Goal: Task Accomplishment & Management: Manage account settings

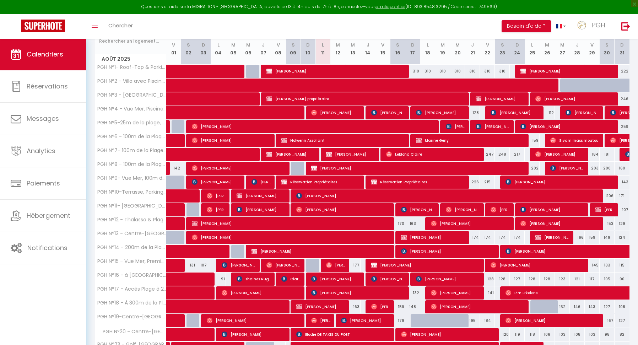
scroll to position [42, 0]
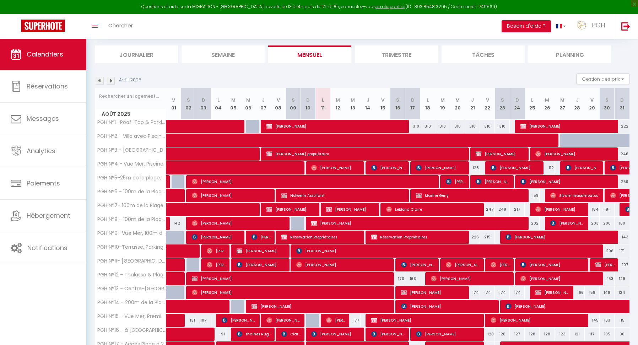
click at [111, 81] on img at bounding box center [111, 81] width 8 height 8
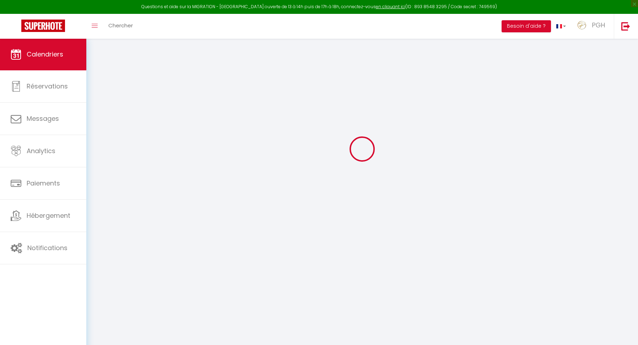
scroll to position [38, 0]
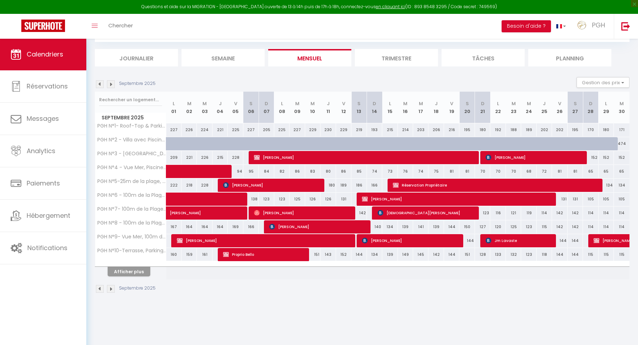
click at [393, 212] on span "[DEMOGRAPHIC_DATA][PERSON_NAME]" at bounding box center [427, 213] width 99 height 14
select select "OK"
select select "0"
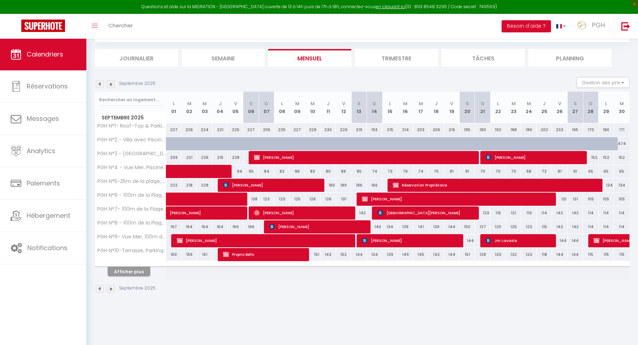
select select "1"
select select
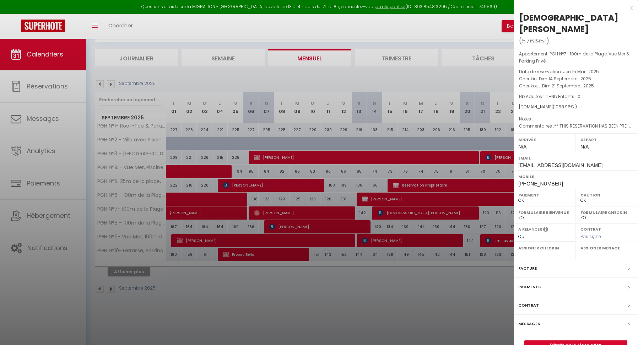
click at [571, 341] on link "Détails de la réservation" at bounding box center [576, 345] width 102 height 9
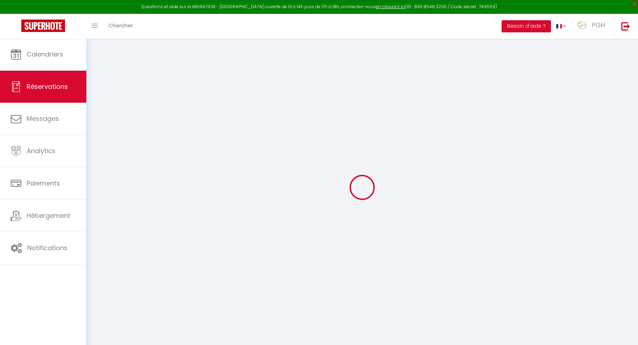
select select
checkbox input "false"
select select
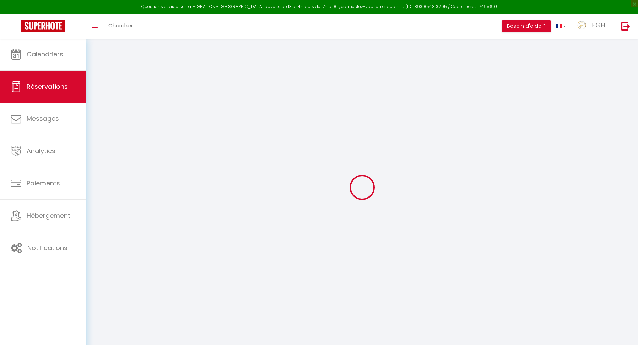
checkbox input "false"
select select
checkbox input "false"
type textarea "** THIS RESERVATION HAS BEEN PRE-PAID ** BOOKING NOTE : Payment charge is EUR 1…"
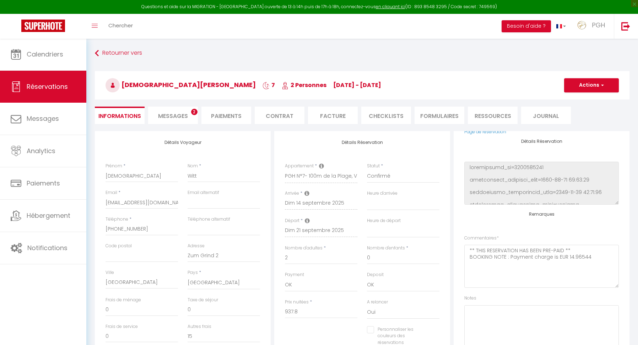
scroll to position [1, 0]
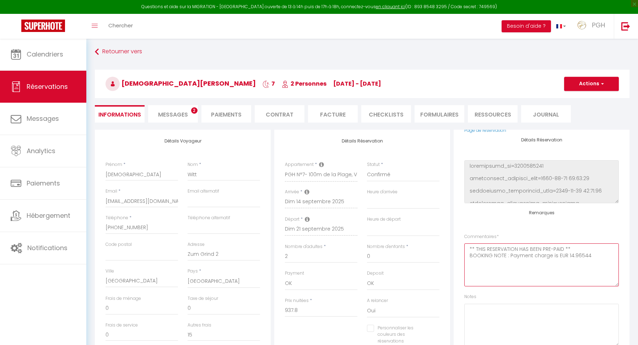
click at [484, 273] on textarea "** THIS RESERVATION HAS BEEN PRE-PAID ** BOOKING NOTE : Payment charge is EUR 1…" at bounding box center [541, 264] width 155 height 43
type input "96"
type input "20.16"
select select
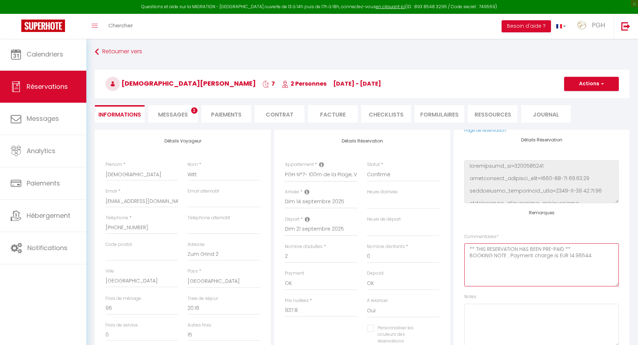
checkbox input "false"
select select
click at [477, 269] on textarea "** THIS RESERVATION HAS BEEN PRE-PAID ** BOOKING NOTE : Payment charge is EUR 1…" at bounding box center [541, 264] width 155 height 43
click at [473, 312] on textarea at bounding box center [541, 325] width 155 height 43
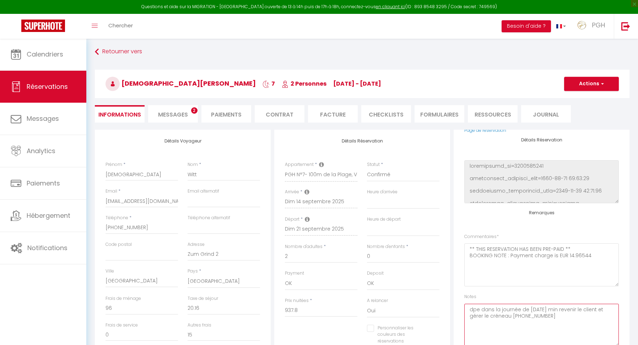
type textarea "dpe dans la journée de [DATE] min revenir le client et gérer le créneau [PHONE_…"
click at [593, 84] on button "Actions" at bounding box center [591, 84] width 55 height 14
click at [585, 100] on link "Enregistrer" at bounding box center [584, 99] width 56 height 9
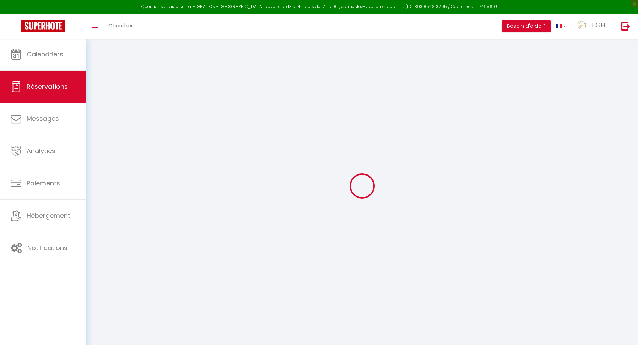
select select "not_cancelled"
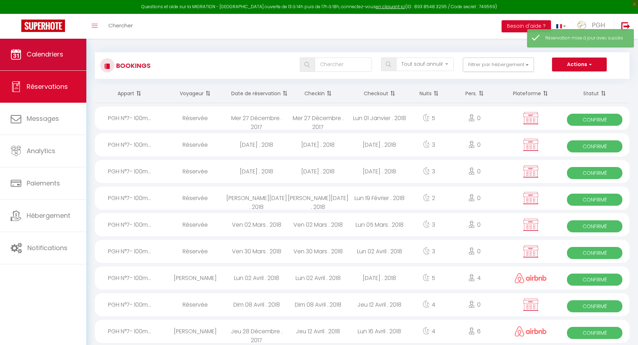
click at [58, 59] on span "Calendriers" at bounding box center [45, 54] width 37 height 9
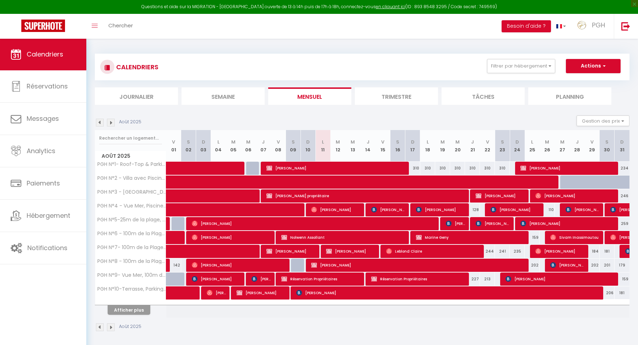
click at [114, 120] on img at bounding box center [111, 123] width 8 height 8
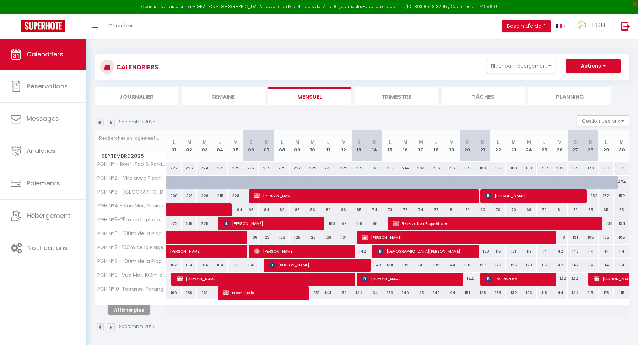
click at [395, 237] on span "[PERSON_NAME]" at bounding box center [458, 238] width 193 height 14
select select "OK"
select select "KO"
select select "0"
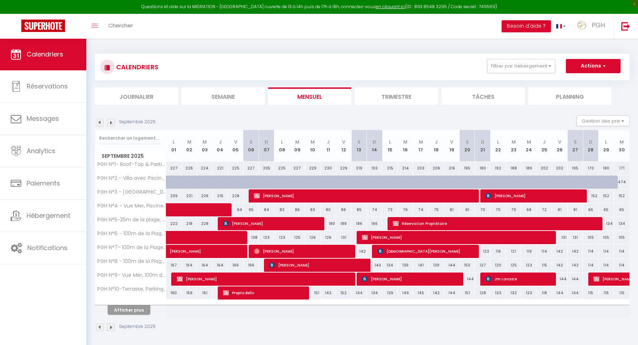
select select "1"
select select
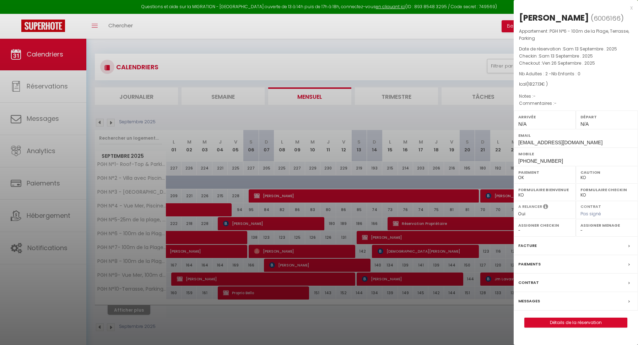
click at [581, 319] on link "Détails de la réservation" at bounding box center [576, 322] width 102 height 9
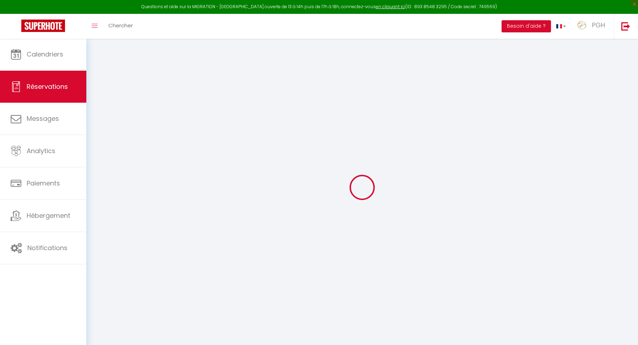
type input "[PERSON_NAME]"
type input "AUBERT"
type input "[EMAIL_ADDRESS][DOMAIN_NAME]"
type input "[PHONE_NUMBER]"
select select "DE"
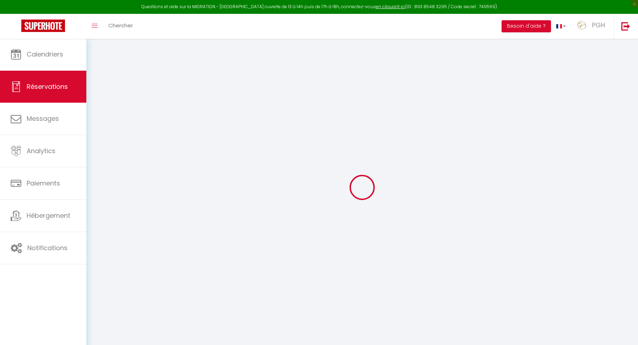
select select "13411"
select select "1"
type input "[DATE]"
select select
type input "Ven 26 Septembre 2025"
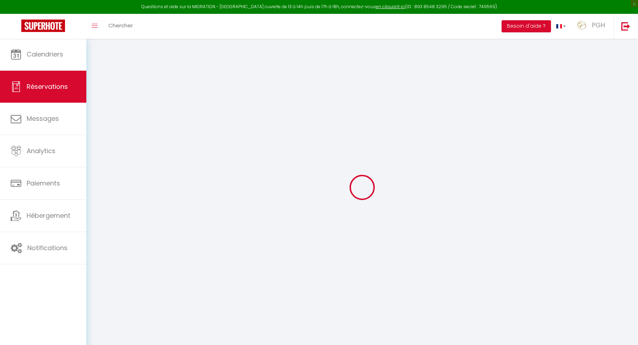
select select
type input "2"
select select "12"
select select
type input "1598.73"
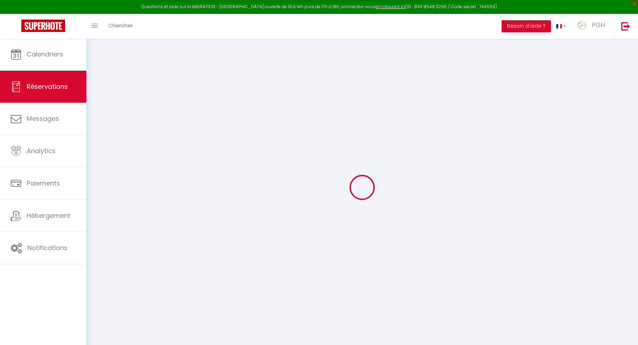
checkbox input "false"
type input "1827.13"
select select "73"
type input "90"
type input "50"
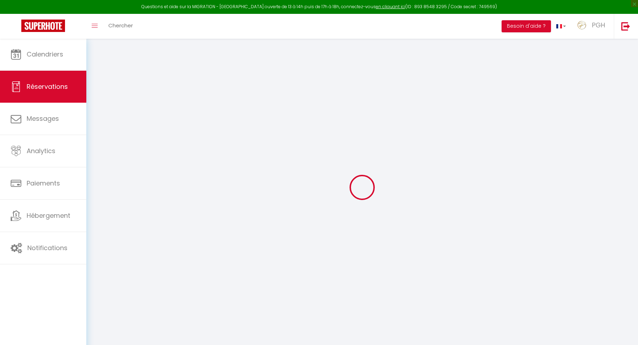
type input "20"
select select
select select "14"
checkbox input "false"
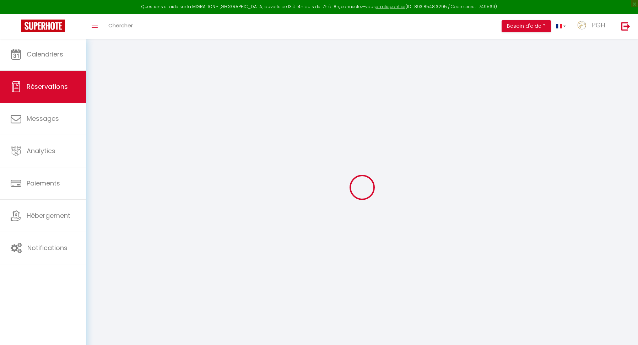
select select
checkbox input "false"
select select
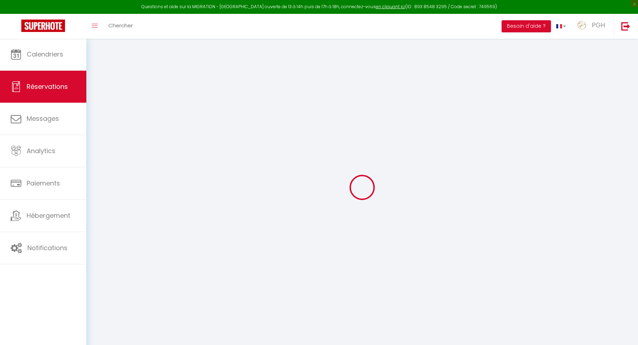
checkbox input "false"
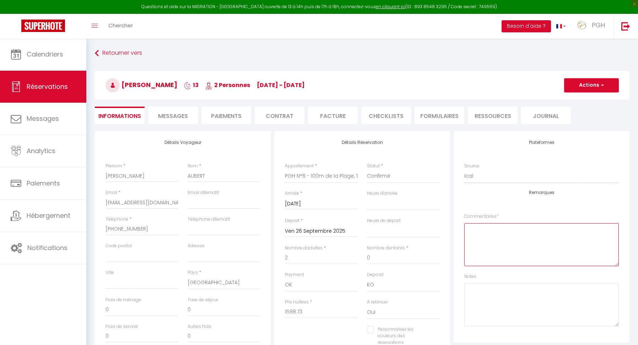
click at [480, 238] on textarea at bounding box center [541, 244] width 155 height 43
type input "140"
type input "88.4"
select select
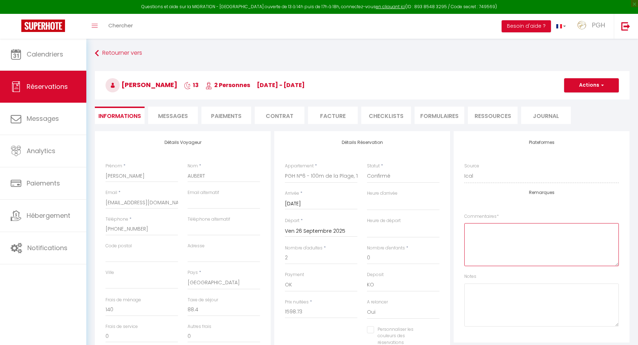
checkbox input "false"
select select
click at [117, 54] on link "Retourner vers" at bounding box center [362, 53] width 535 height 13
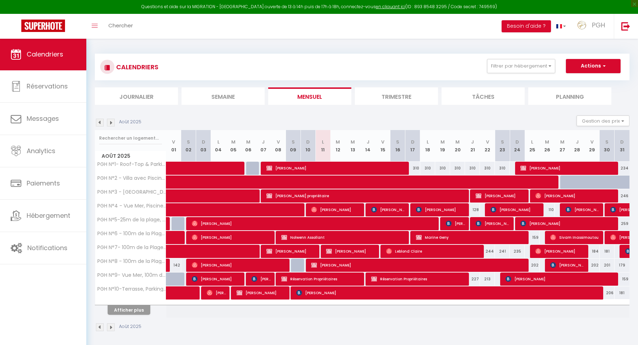
click at [112, 123] on img at bounding box center [111, 123] width 8 height 8
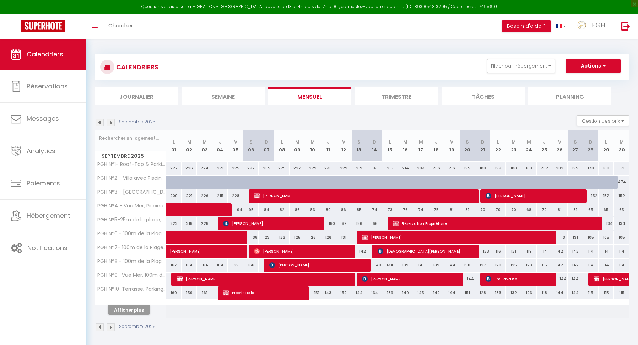
click at [414, 251] on span "[DEMOGRAPHIC_DATA][PERSON_NAME]" at bounding box center [427, 251] width 99 height 14
select select "OK"
select select "0"
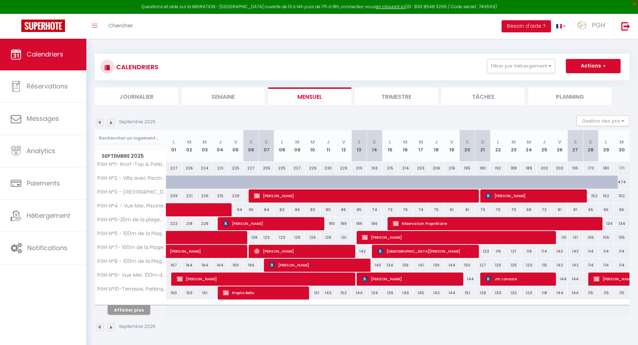
select select "1"
select select
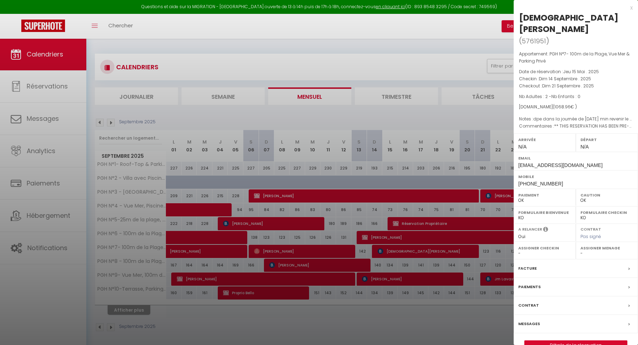
scroll to position [38, 0]
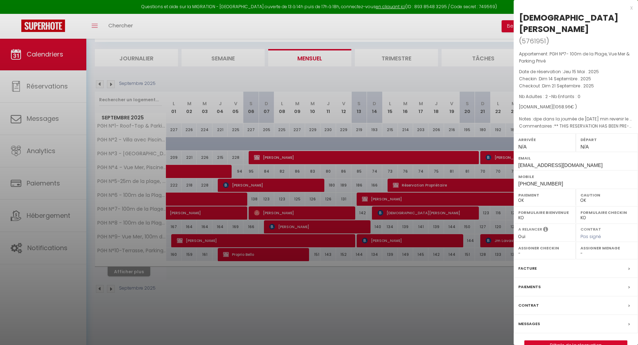
click at [579, 341] on link "Détails de la réservation" at bounding box center [576, 345] width 102 height 9
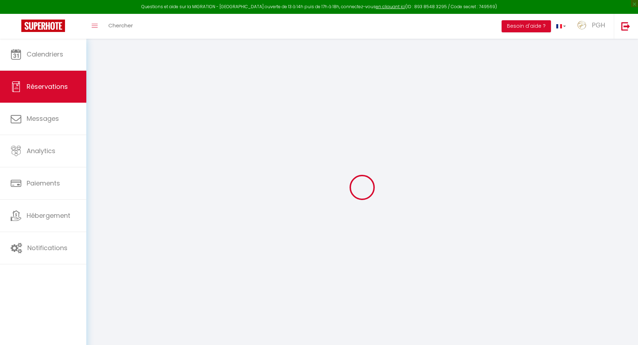
type input "[DEMOGRAPHIC_DATA]"
type input "Witt"
type input "[EMAIL_ADDRESS][DOMAIN_NAME]"
type input "[PHONE_NUMBER]"
type input "Zum Grind 2"
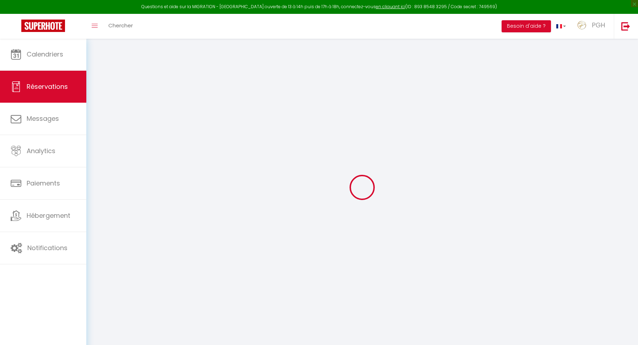
type input "[GEOGRAPHIC_DATA]"
select select "DE"
type input "15"
type input "157.32"
type input "14.97"
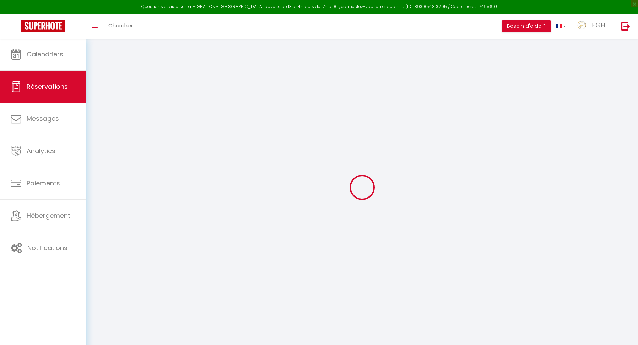
select select "13410"
select select "1"
select select
type input "2"
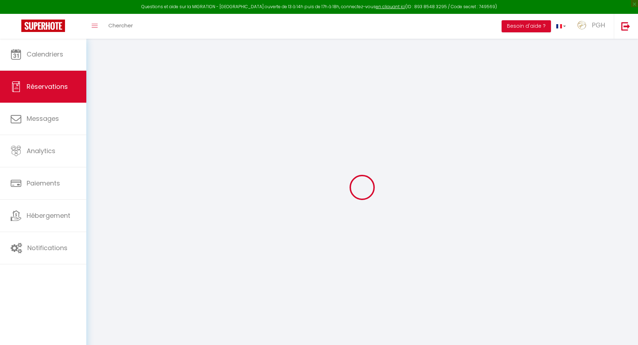
select select "12"
select select
type input "937.8"
checkbox input "false"
type input "0"
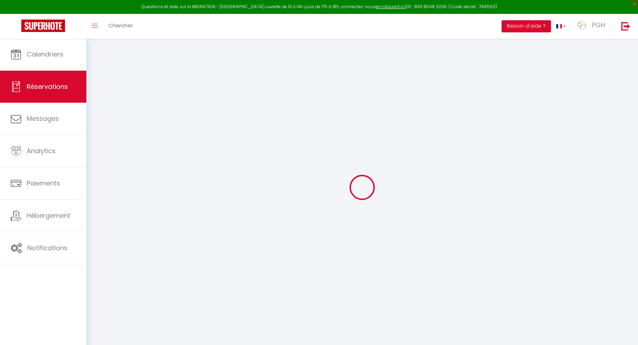
select select "2"
type input "90"
type input "50"
type input "20"
select select
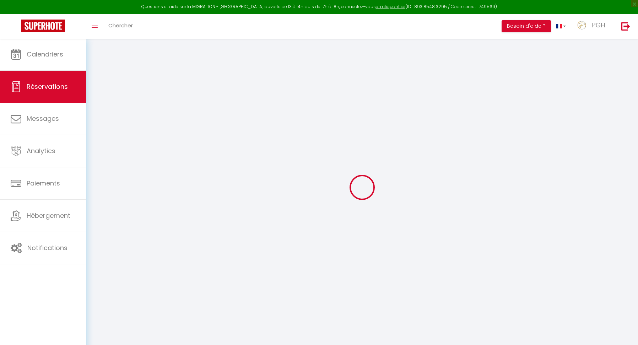
select select
select select "15"
checkbox input "false"
select select
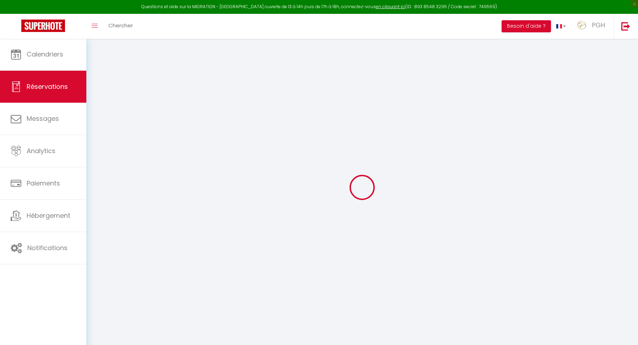
checkbox input "false"
select select
checkbox input "false"
select select
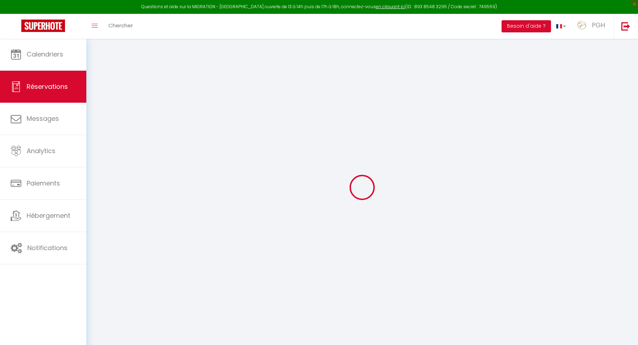
select select
checkbox input "false"
type textarea "** THIS RESERVATION HAS BEEN PRE-PAID ** BOOKING NOTE : Payment charge is EUR 1…"
type textarea "dpe dans la journée de [DATE] min revenir le client et gérer le créneau [PHONE_…"
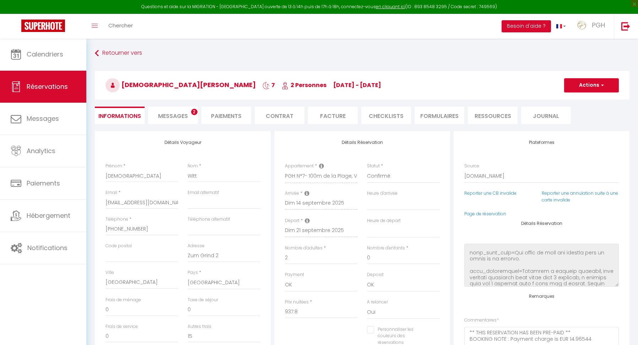
scroll to position [50, 0]
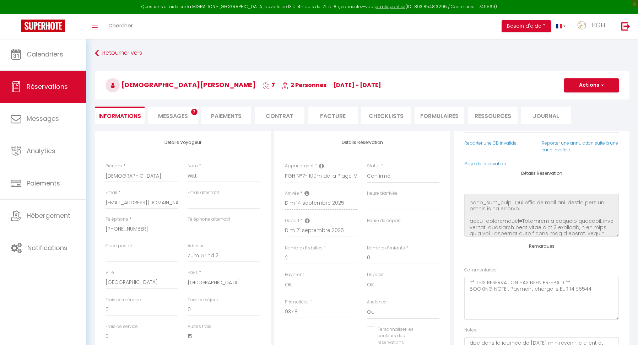
type input "96"
type input "20.16"
select select
checkbox input "false"
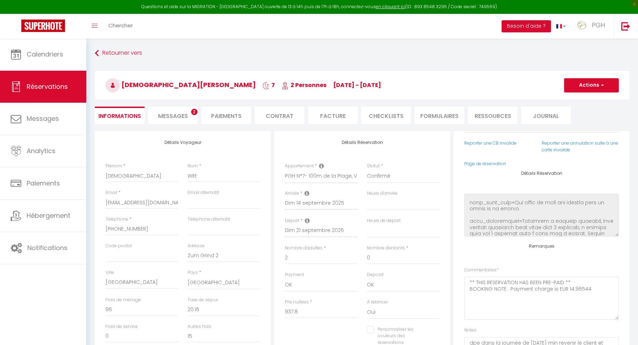
scroll to position [82, 0]
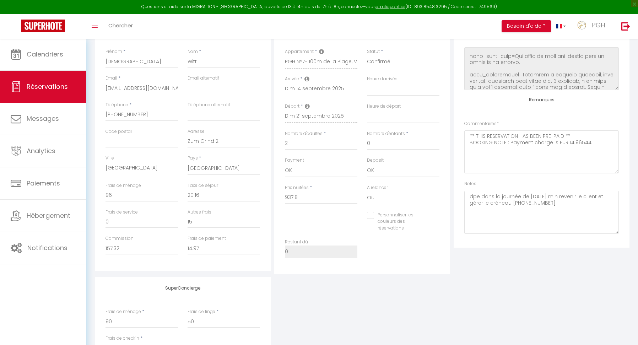
select select
drag, startPoint x: 470, startPoint y: 195, endPoint x: 586, endPoint y: 200, distance: 116.3
click at [590, 199] on textarea "dpe dans la journée de [DATE] min revenir le client et gérer le créneau [PHONE_…" at bounding box center [541, 212] width 155 height 43
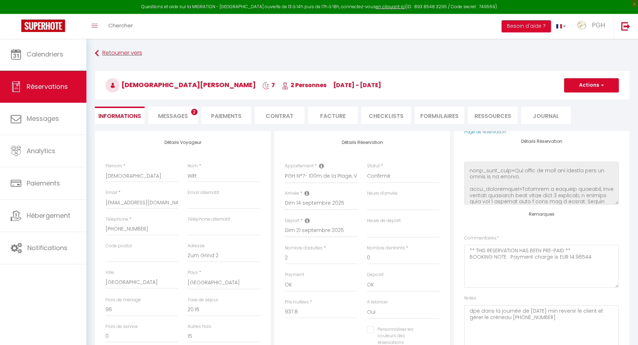
click at [119, 52] on link "Retourner vers" at bounding box center [362, 53] width 535 height 13
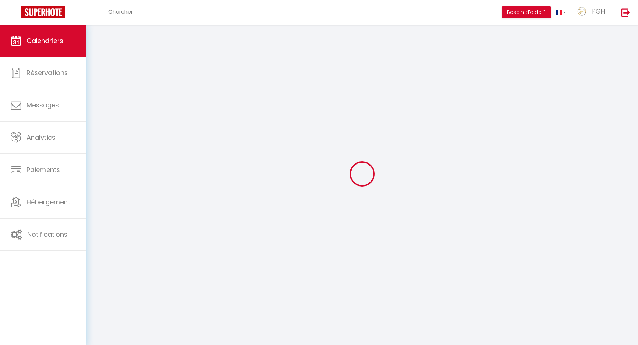
scroll to position [25, 0]
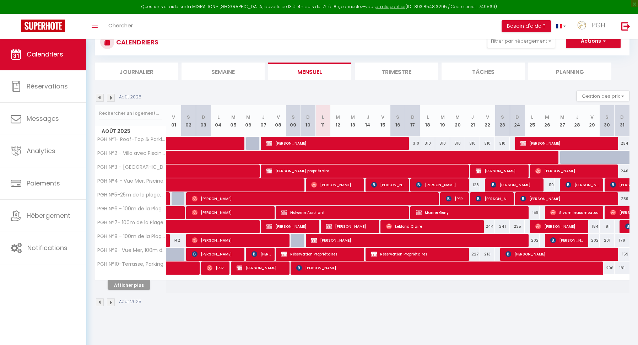
click at [112, 98] on img at bounding box center [111, 98] width 8 height 8
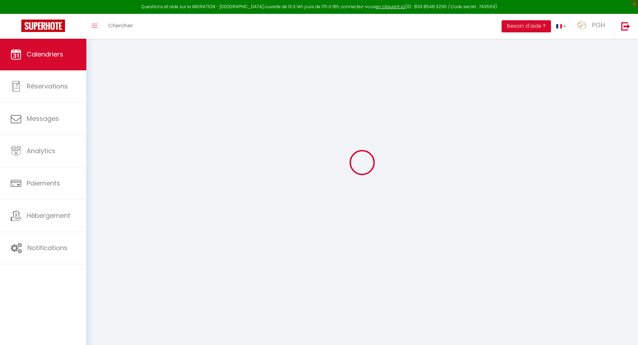
select select
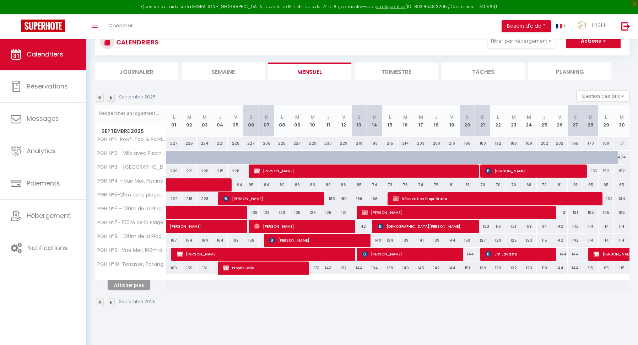
click at [399, 213] on span "[PERSON_NAME]" at bounding box center [458, 213] width 193 height 14
select select "OK"
select select "KO"
select select "0"
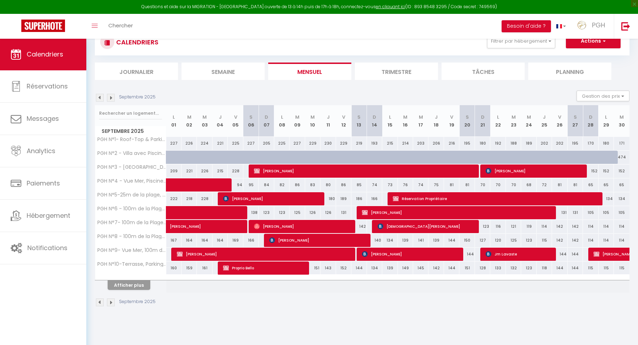
select select "1"
select select
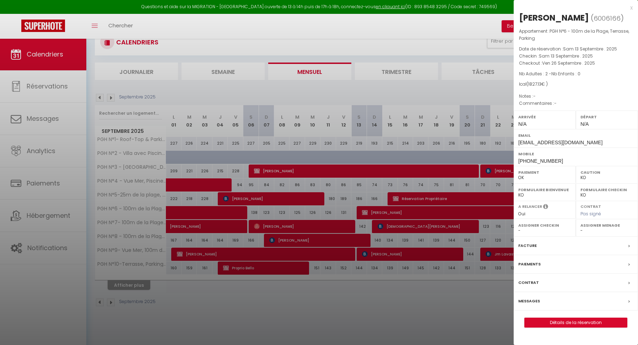
click at [566, 318] on link "Détails de la réservation" at bounding box center [576, 322] width 102 height 9
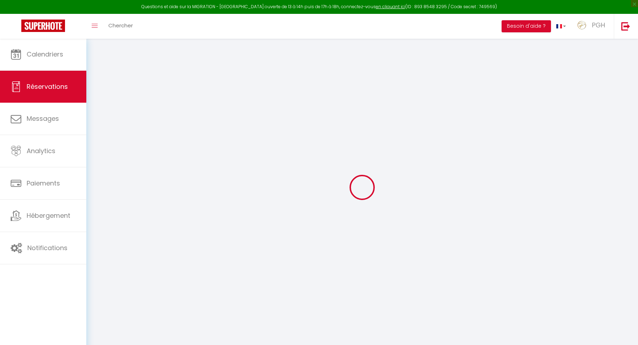
type input "[PERSON_NAME]"
type input "AUBERT"
type input "[EMAIL_ADDRESS][DOMAIN_NAME]"
type input "[PHONE_NUMBER]"
select select "DE"
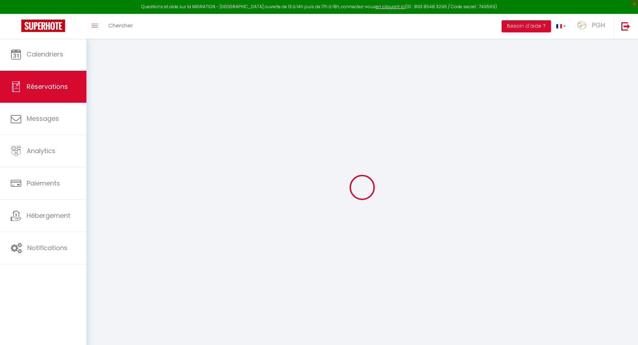
select select "13411"
select select "1"
type input "[DATE]"
select select
type input "Ven 26 Septembre 2025"
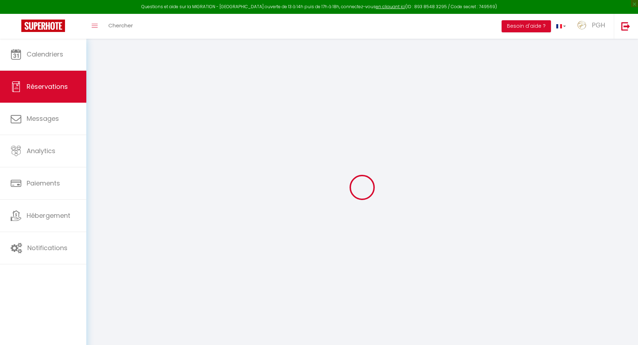
select select
type input "2"
select select "12"
select select
type input "1598.73"
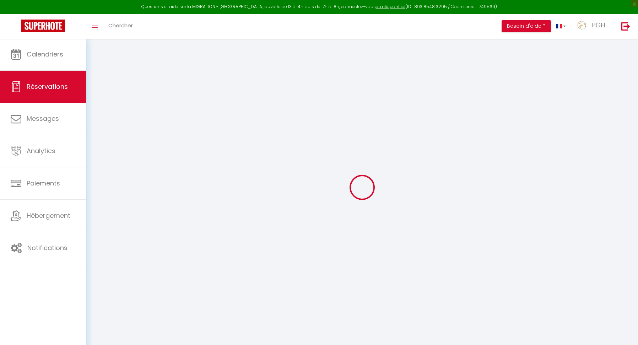
checkbox input "false"
type input "1827.13"
select select "73"
type input "90"
type input "50"
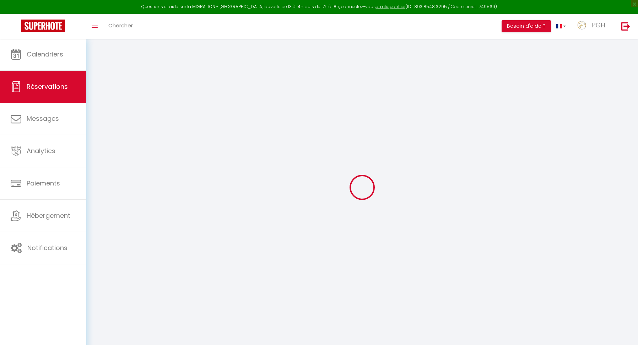
type input "20"
select select
select select "14"
checkbox input "false"
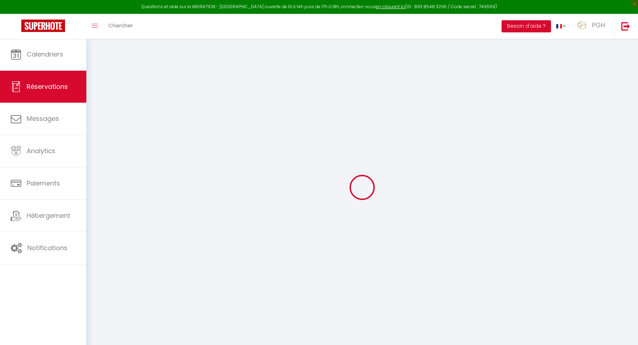
select select
checkbox input "false"
select select
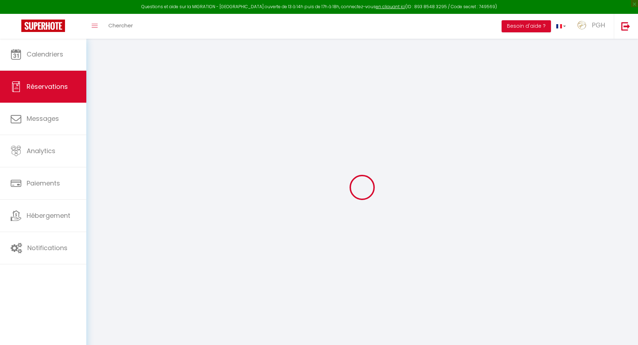
checkbox input "false"
select select
checkbox input "false"
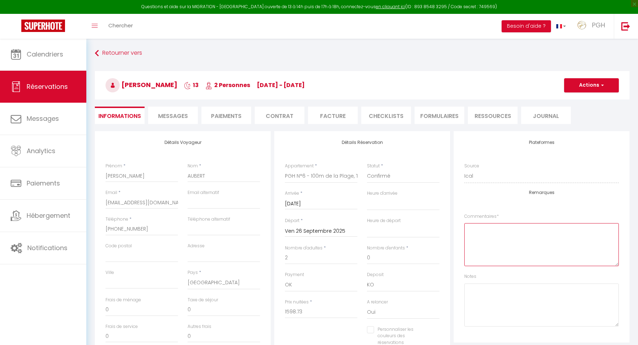
click at [481, 234] on textarea at bounding box center [541, 244] width 155 height 43
type input "140"
type input "88.4"
select select
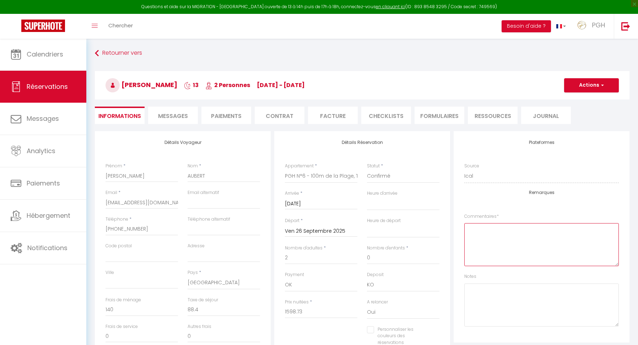
checkbox input "false"
select select
paste textarea "dpe dans la journée de [DATE] min revenir le client et gérer le créneau [PHONE_…"
type textarea "dpe dans la journée de [DATE] min revenir le client et gérer le créneau [PHONE_…"
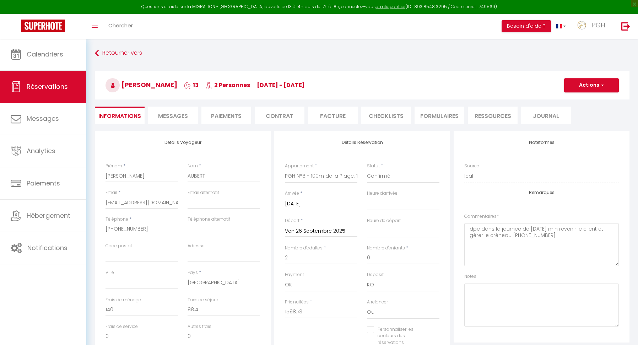
click at [596, 82] on button "Actions" at bounding box center [591, 85] width 55 height 14
click at [574, 100] on link "Enregistrer" at bounding box center [584, 100] width 56 height 9
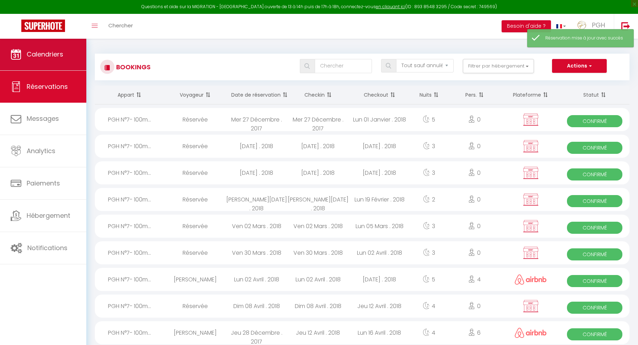
click at [66, 57] on link "Calendriers" at bounding box center [43, 54] width 86 height 32
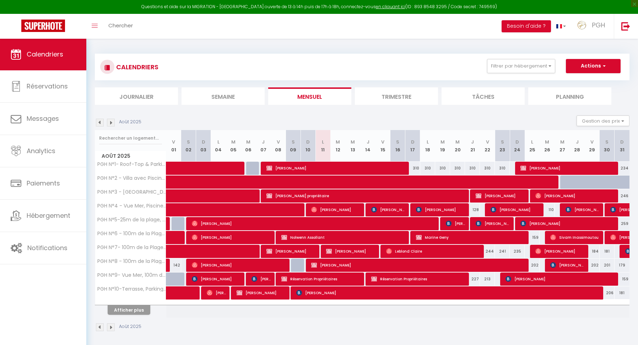
click at [109, 120] on img at bounding box center [111, 123] width 8 height 8
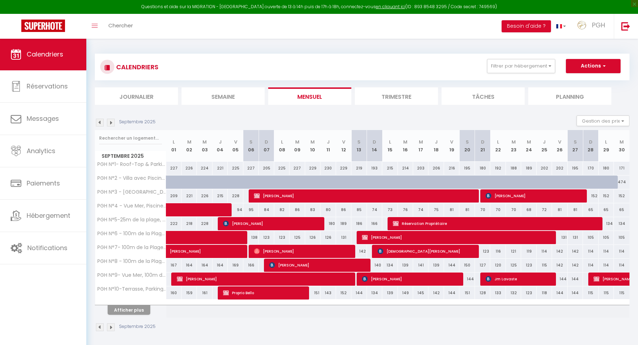
scroll to position [38, 0]
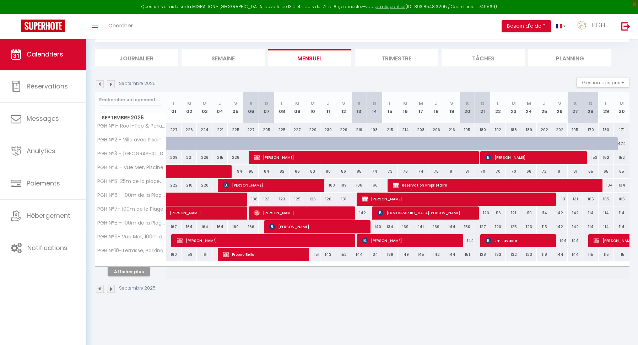
click at [425, 211] on span "[DEMOGRAPHIC_DATA][PERSON_NAME]" at bounding box center [427, 213] width 99 height 14
select select "OK"
select select "0"
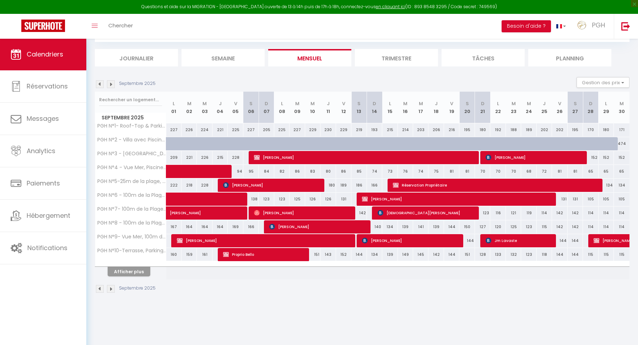
select select "1"
select select
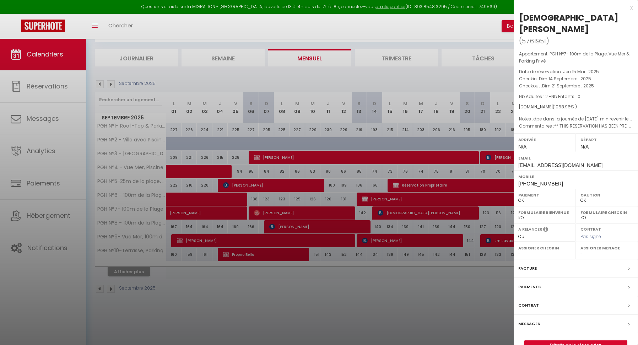
click at [580, 341] on link "Détails de la réservation" at bounding box center [576, 345] width 102 height 9
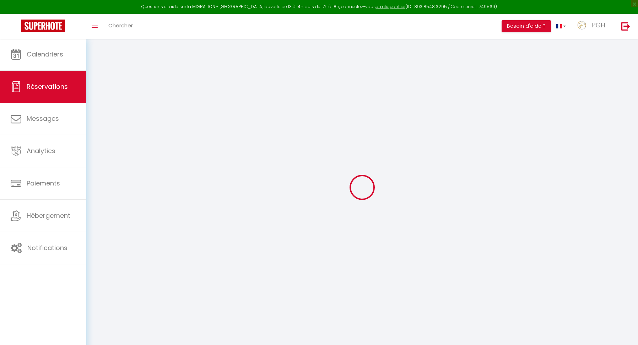
type input "[DEMOGRAPHIC_DATA]"
type input "Witt"
type input "[EMAIL_ADDRESS][DOMAIN_NAME]"
type input "[PHONE_NUMBER]"
type input "Zum Grind 2"
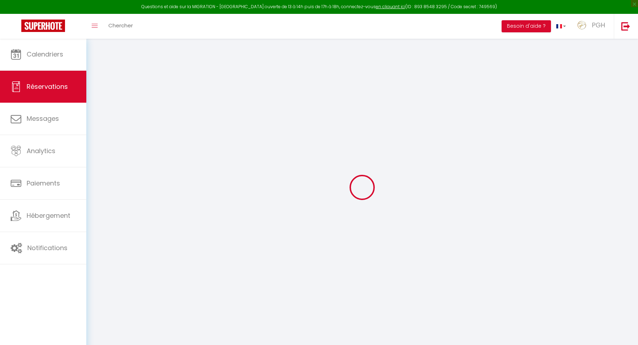
type input "[GEOGRAPHIC_DATA]"
select select "DE"
type input "15"
type input "157.32"
type input "14.97"
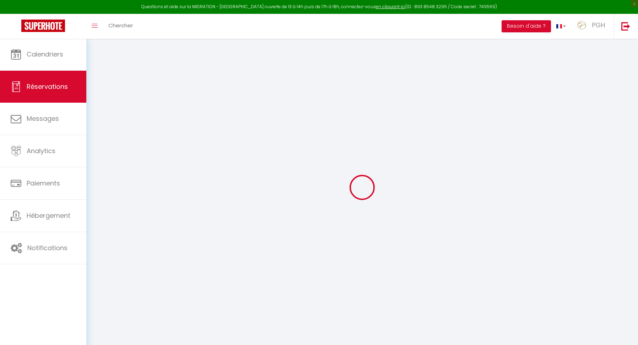
select select "13410"
select select "1"
select select
type input "2"
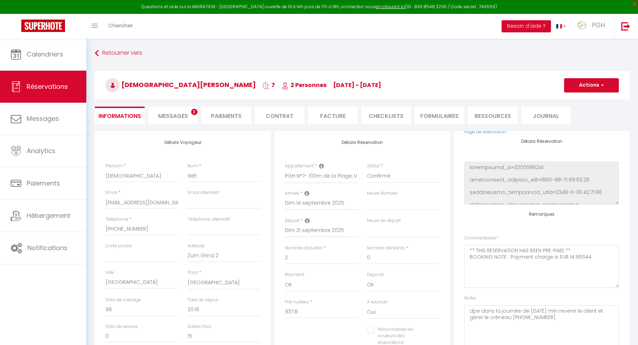
scroll to position [109, 0]
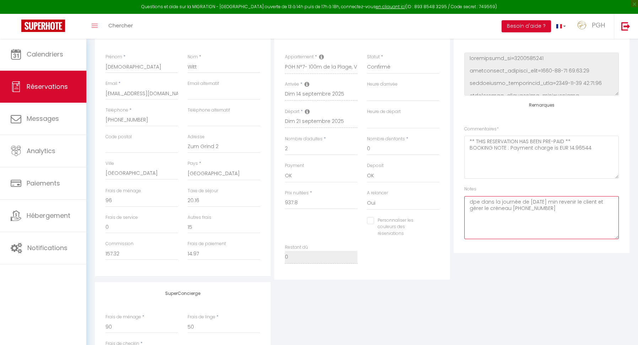
click at [581, 206] on textarea "dpe dans la journée de [DATE] min revenir le client et gérer le créneau [PHONE_…" at bounding box center [541, 217] width 155 height 43
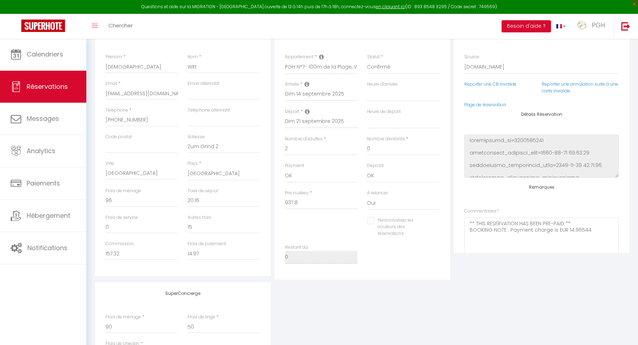
scroll to position [0, 0]
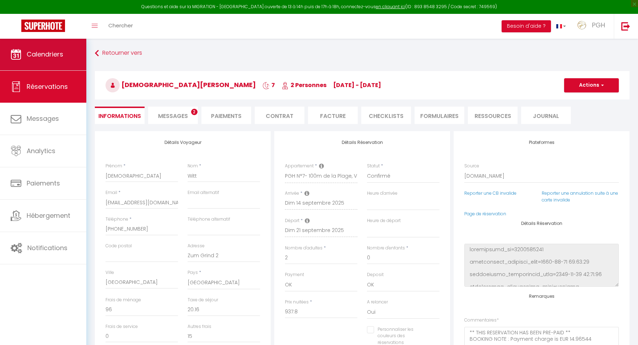
click at [50, 58] on span "Calendriers" at bounding box center [45, 54] width 37 height 9
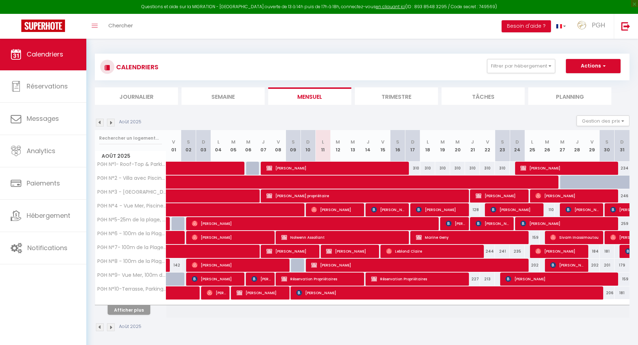
click at [138, 310] on button "Afficher plus" at bounding box center [129, 310] width 43 height 10
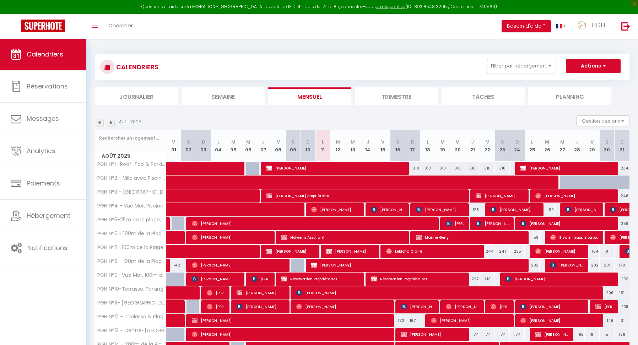
click at [112, 122] on img at bounding box center [111, 123] width 8 height 8
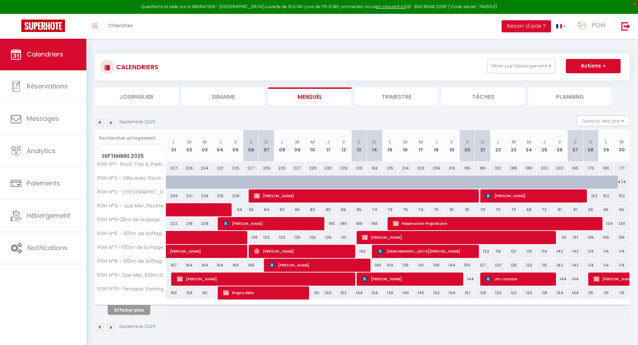
click at [413, 252] on span "[DEMOGRAPHIC_DATA][PERSON_NAME]" at bounding box center [427, 251] width 99 height 14
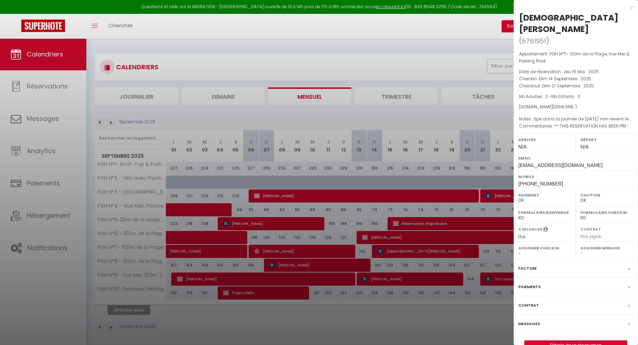
click at [571, 341] on link "Détails de la réservation" at bounding box center [576, 345] width 102 height 9
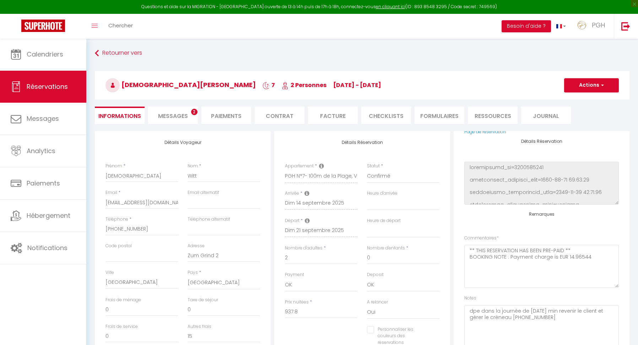
scroll to position [17, 0]
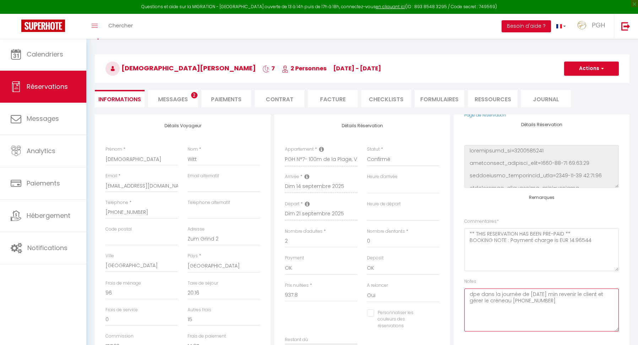
click at [590, 302] on textarea "dpe dans la journée de [DATE] min revenir le client et gérer le créneau [PHONE_…" at bounding box center [541, 310] width 155 height 43
click at [597, 71] on button "Actions" at bounding box center [591, 68] width 55 height 14
click at [581, 83] on link "Enregistrer" at bounding box center [584, 84] width 56 height 9
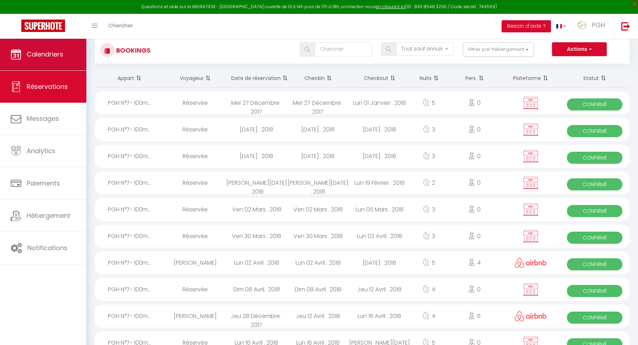
click at [49, 59] on link "Calendriers" at bounding box center [43, 54] width 86 height 32
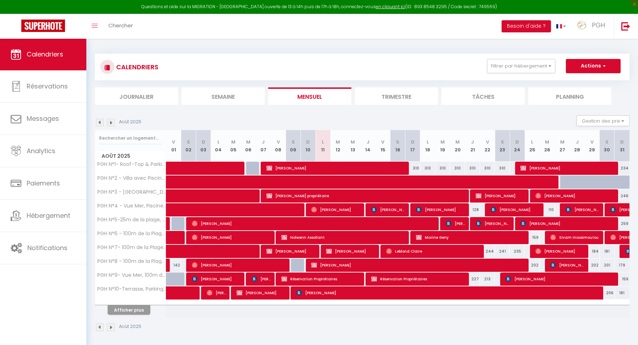
click at [111, 122] on img at bounding box center [111, 123] width 8 height 8
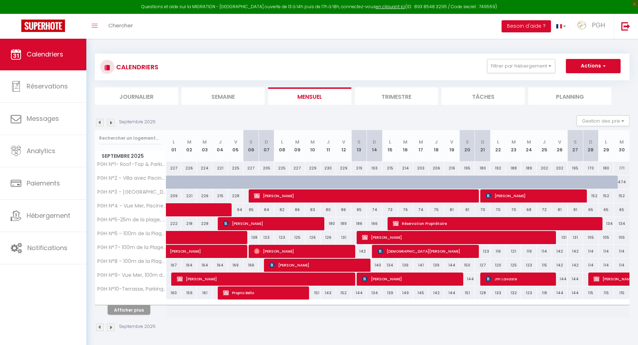
click at [409, 237] on span "[PERSON_NAME]" at bounding box center [458, 238] width 193 height 14
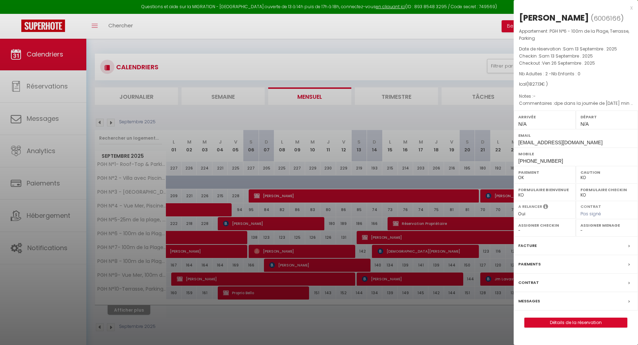
click at [577, 319] on link "Détails de la réservation" at bounding box center [576, 322] width 102 height 9
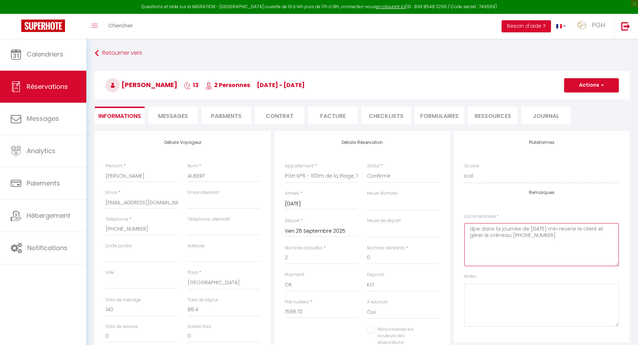
click at [588, 242] on textarea "dpe dans la journée de [DATE] min revenir le client et gérer le créneau [PHONE_…" at bounding box center [541, 244] width 155 height 43
click at [588, 85] on button "Actions" at bounding box center [591, 85] width 55 height 14
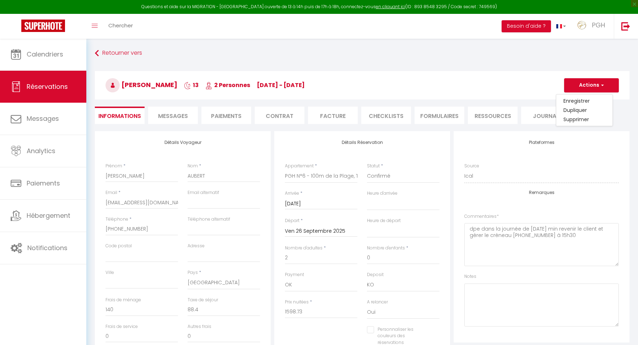
click at [604, 86] on button "Actions" at bounding box center [591, 85] width 55 height 14
click at [595, 87] on button "Actions" at bounding box center [591, 85] width 55 height 14
click at [581, 101] on link "Enregistrer" at bounding box center [584, 100] width 56 height 9
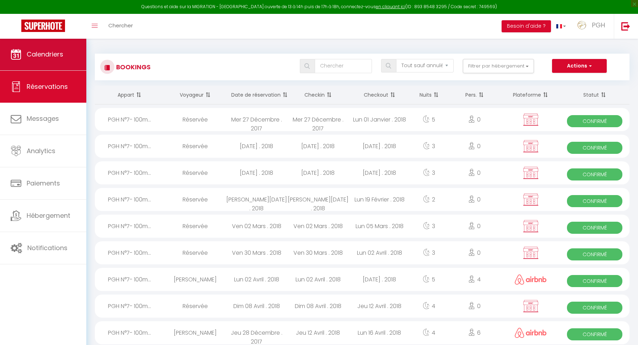
click at [48, 61] on link "Calendriers" at bounding box center [43, 54] width 86 height 32
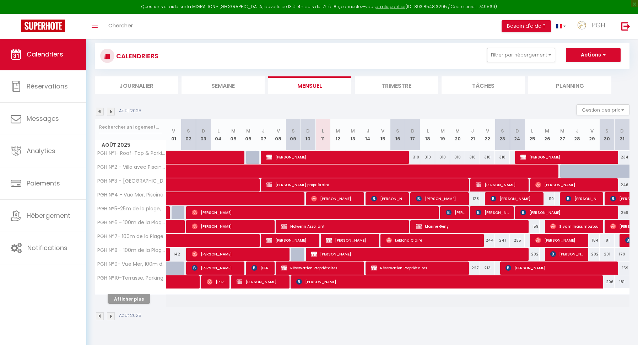
scroll to position [38, 0]
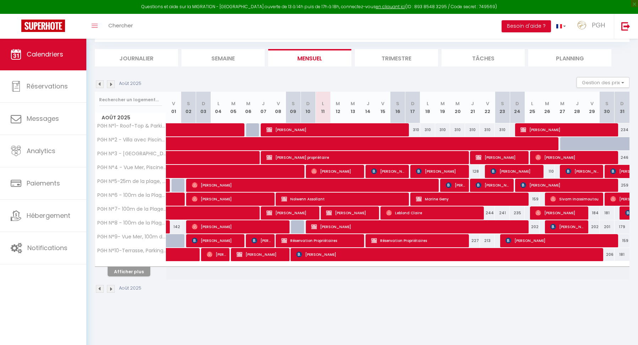
click at [141, 271] on button "Afficher plus" at bounding box center [129, 272] width 43 height 10
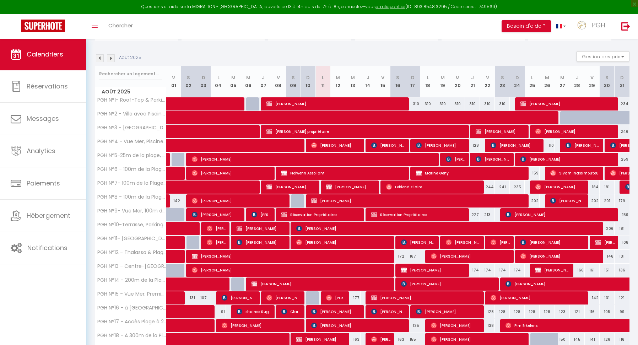
scroll to position [0, 0]
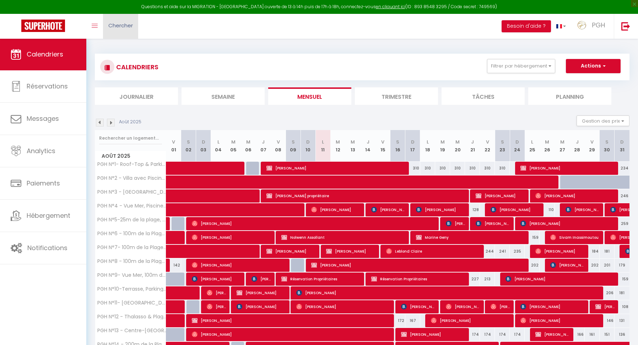
click at [128, 27] on span "Chercher" at bounding box center [120, 25] width 25 height 7
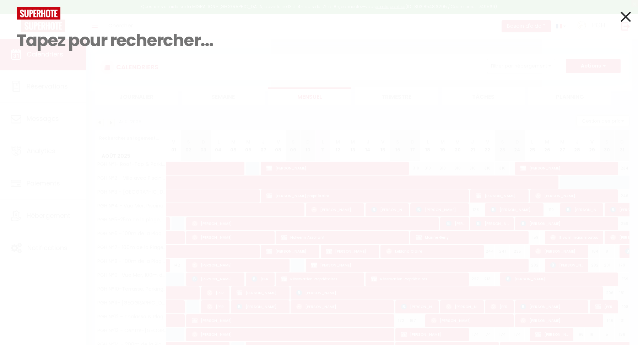
click at [627, 16] on icon at bounding box center [626, 17] width 10 height 18
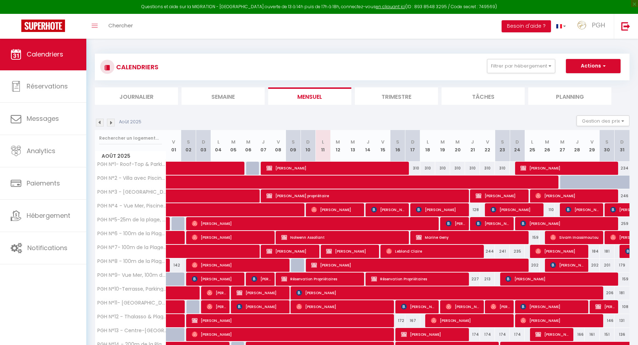
scroll to position [140, 0]
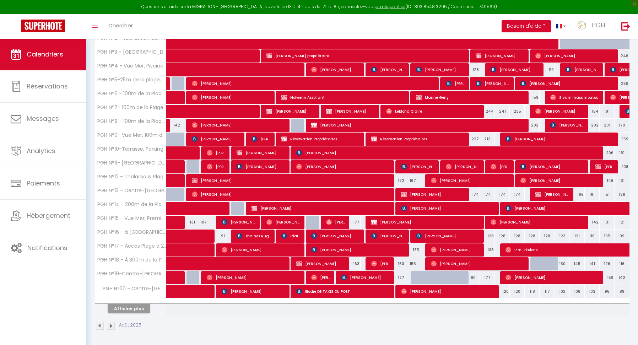
click at [125, 307] on button "Afficher plus" at bounding box center [129, 309] width 43 height 10
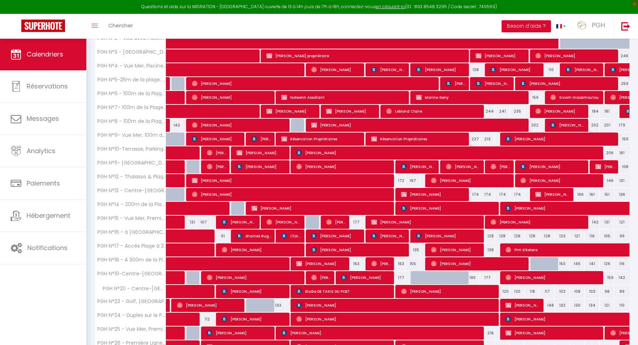
scroll to position [279, 0]
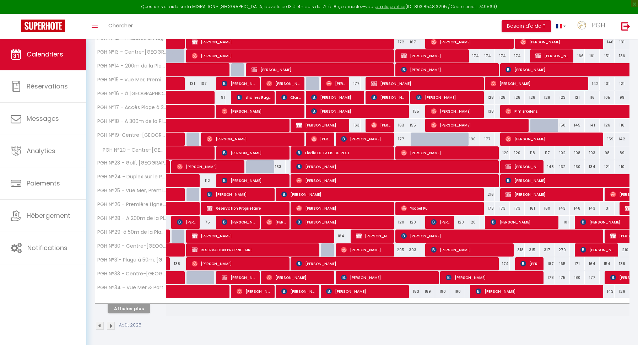
click at [131, 306] on button "Afficher plus" at bounding box center [129, 309] width 43 height 10
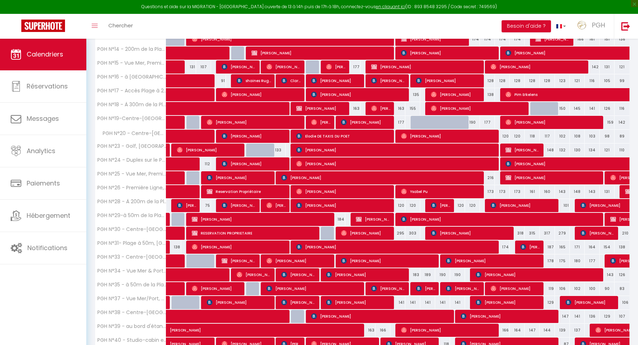
scroll to position [393, 0]
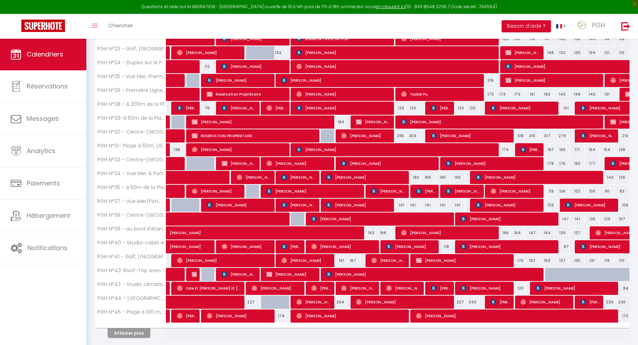
click at [393, 273] on span "[PERSON_NAME]" at bounding box center [433, 275] width 214 height 14
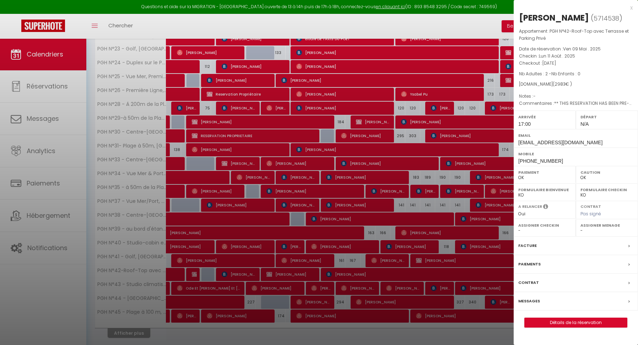
click at [235, 32] on div at bounding box center [319, 172] width 638 height 345
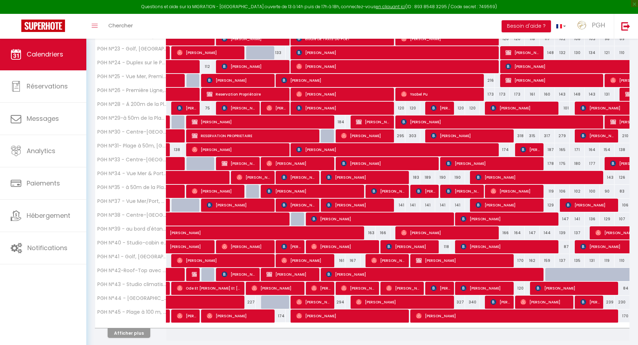
drag, startPoint x: 238, startPoint y: 26, endPoint x: 237, endPoint y: 21, distance: 4.7
click at [238, 24] on div "Toggle menubar Chercher BUTTON Besoin d'aide ? PGH Paramètres Équipe" at bounding box center [342, 26] width 581 height 25
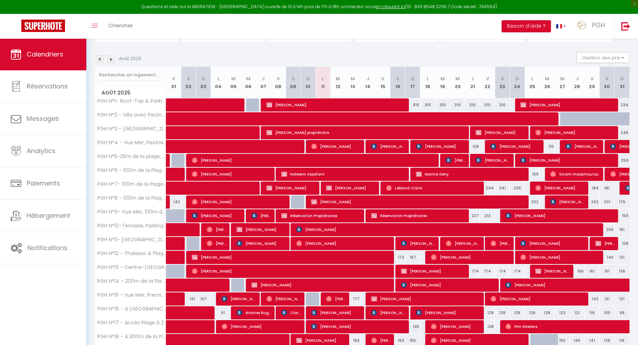
scroll to position [46, 0]
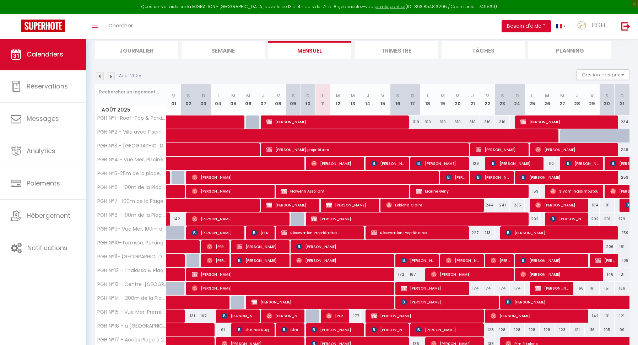
click at [233, 48] on li "Semaine" at bounding box center [223, 49] width 83 height 17
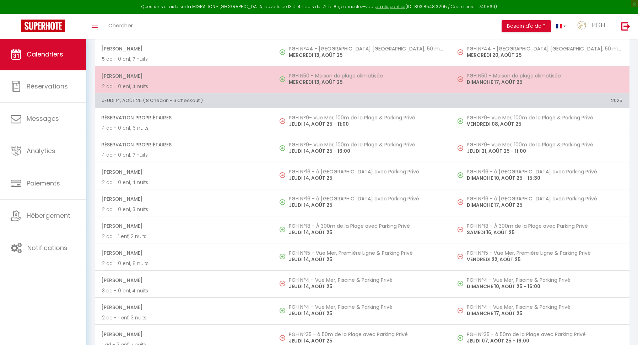
scroll to position [896, 0]
